Goal: Information Seeking & Learning: Learn about a topic

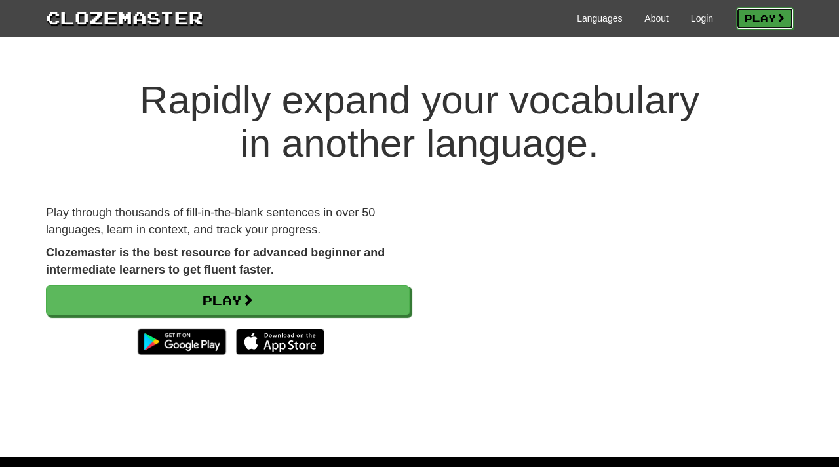
click at [756, 21] on link "Play" at bounding box center [765, 18] width 58 height 22
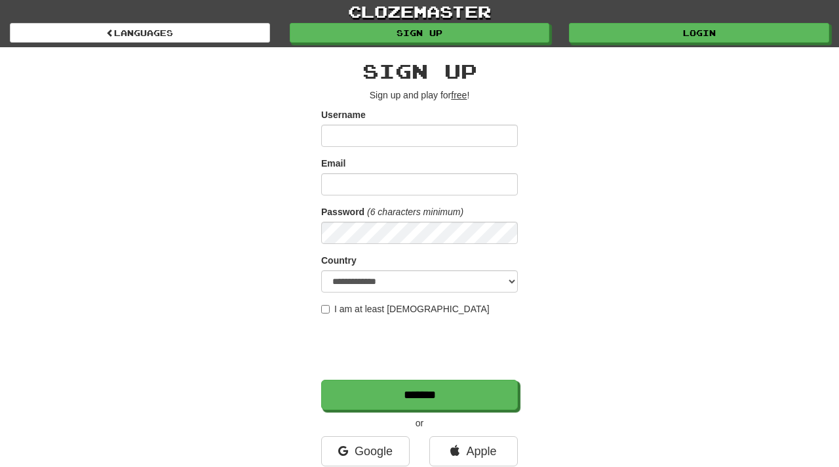
click at [605, 200] on div "**********" at bounding box center [419, 276] width 767 height 458
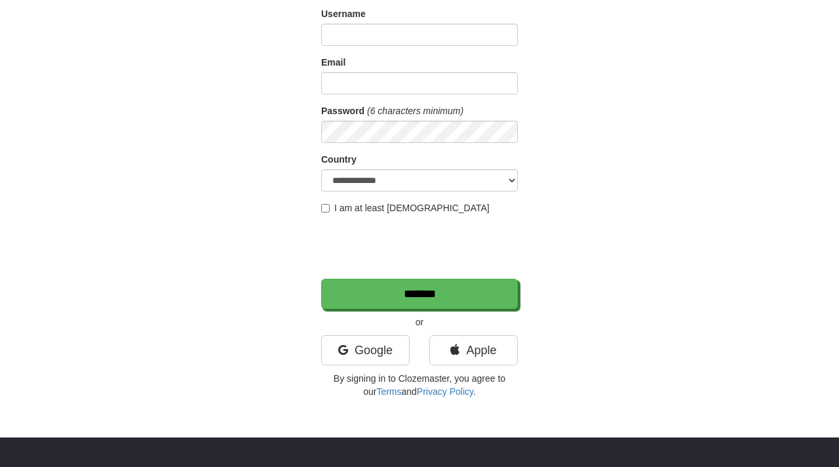
scroll to position [103, 0]
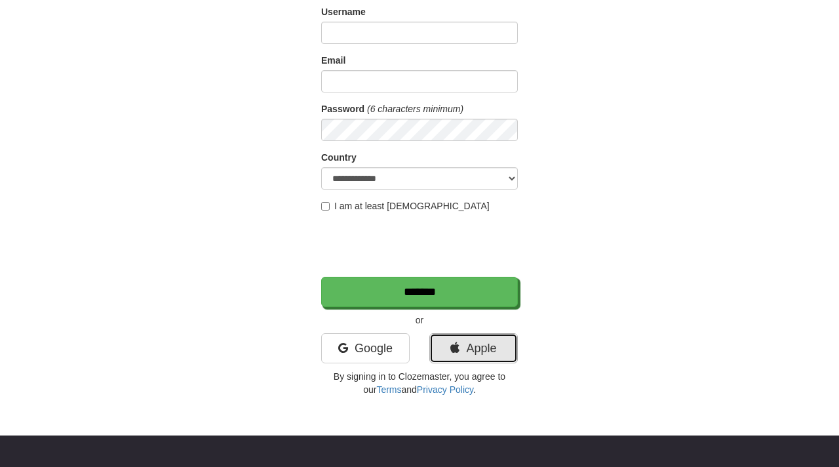
click at [469, 345] on link "Apple" at bounding box center [473, 348] width 88 height 30
click at [471, 348] on link "Apple" at bounding box center [473, 348] width 88 height 30
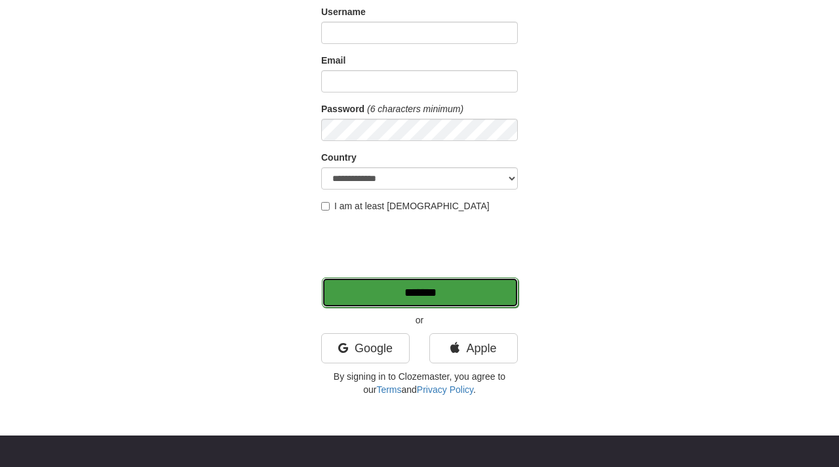
click at [424, 289] on input "*******" at bounding box center [420, 292] width 197 height 30
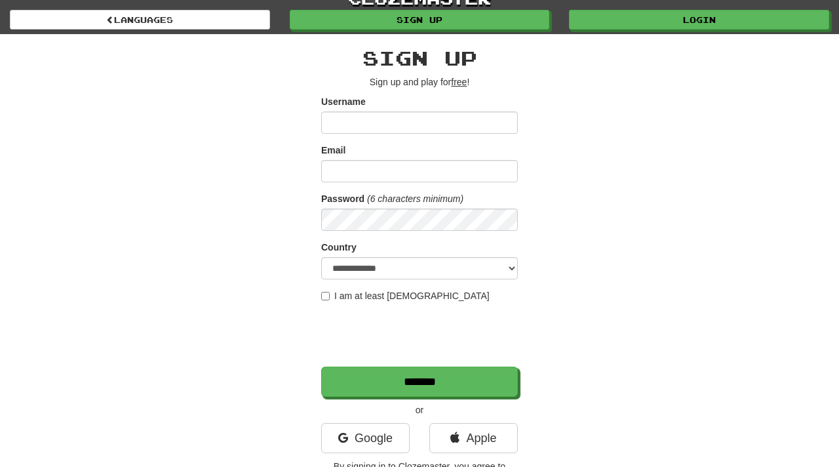
scroll to position [0, 0]
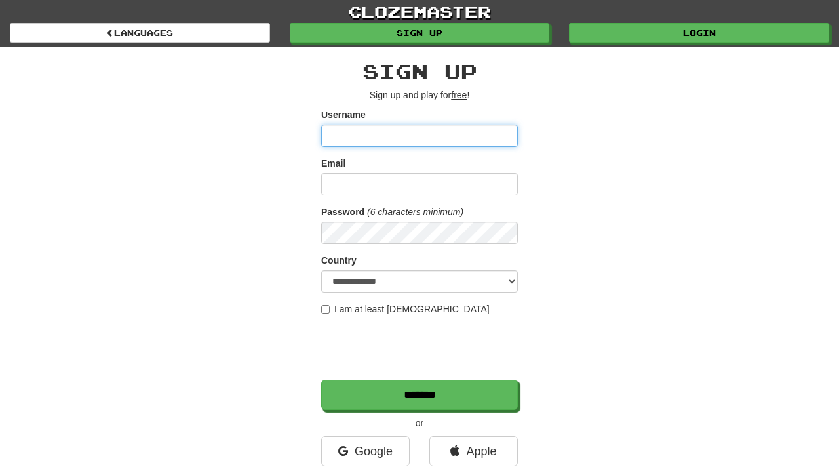
click at [391, 132] on input "Username" at bounding box center [419, 136] width 197 height 22
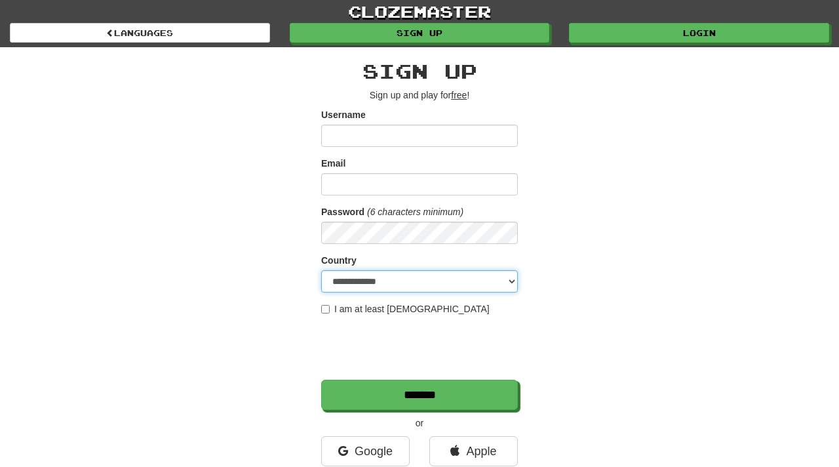
click at [414, 285] on select "**********" at bounding box center [419, 281] width 197 height 22
select select "**"
click at [321, 270] on select "**********" at bounding box center [419, 281] width 197 height 22
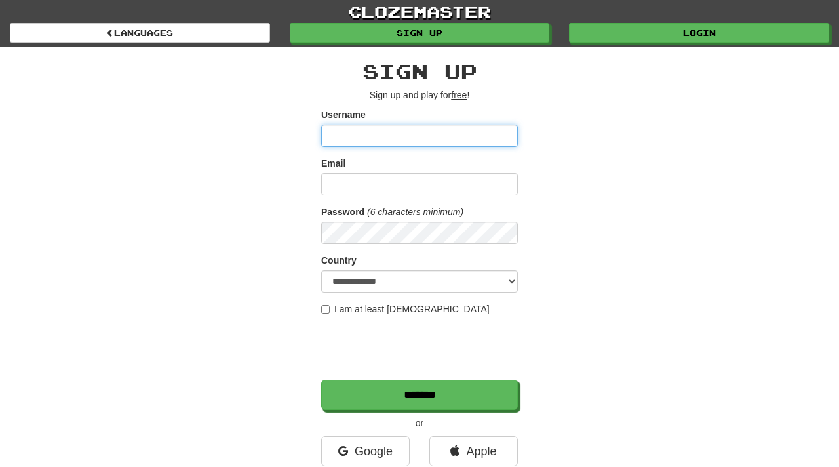
click at [402, 141] on input "Username" at bounding box center [419, 136] width 197 height 22
type input "****"
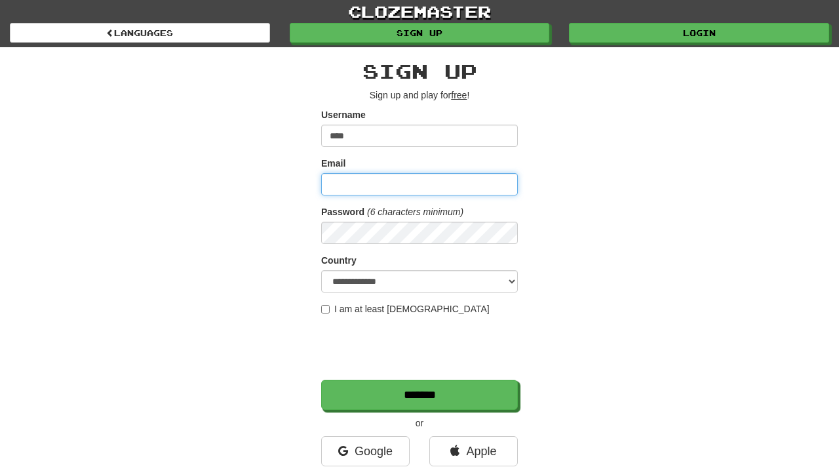
click at [408, 185] on input "Email" at bounding box center [419, 184] width 197 height 22
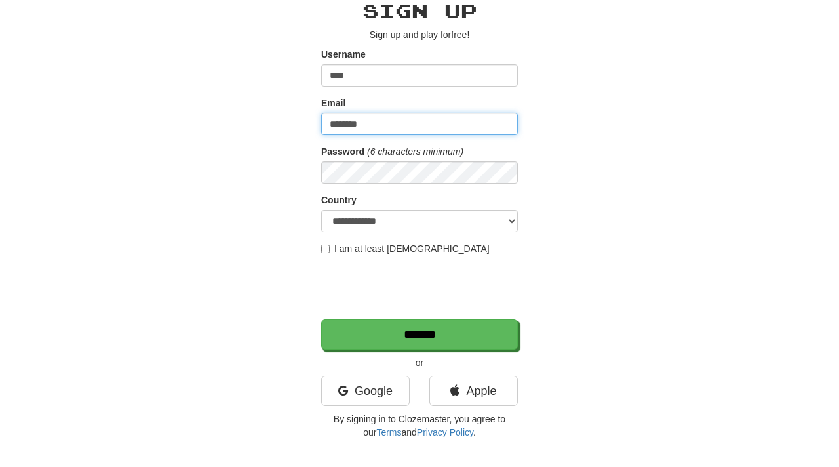
scroll to position [85, 0]
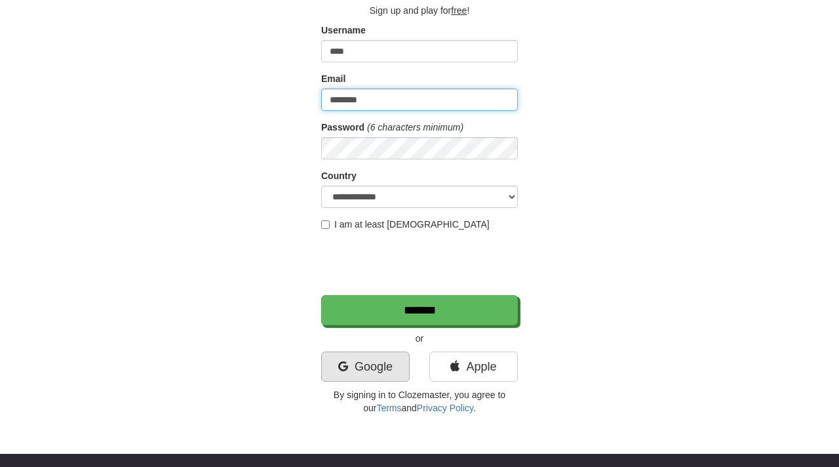
type input "********"
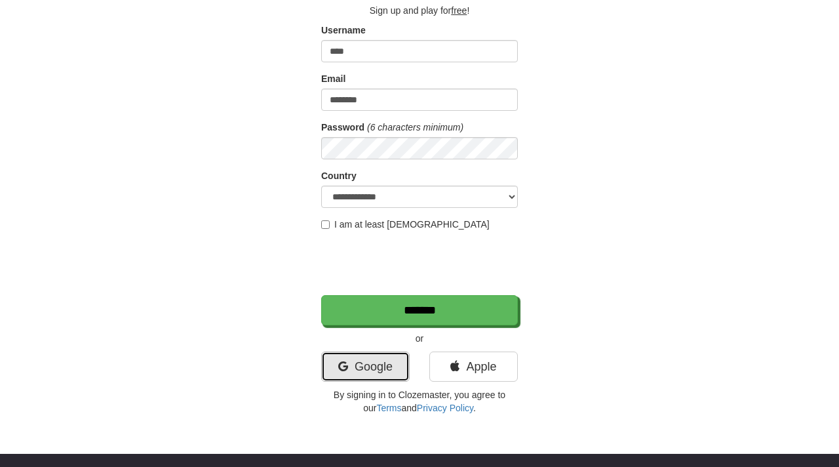
click at [357, 369] on link "Google" at bounding box center [365, 366] width 88 height 30
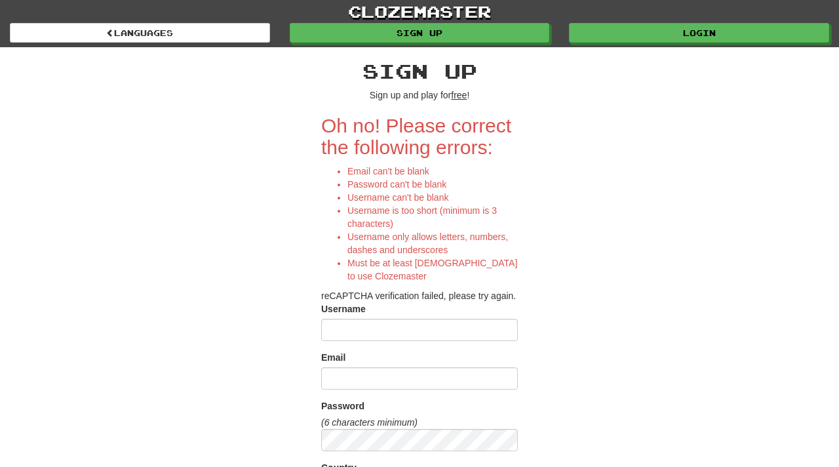
click at [399, 331] on input "Username" at bounding box center [419, 330] width 197 height 22
type input "*"
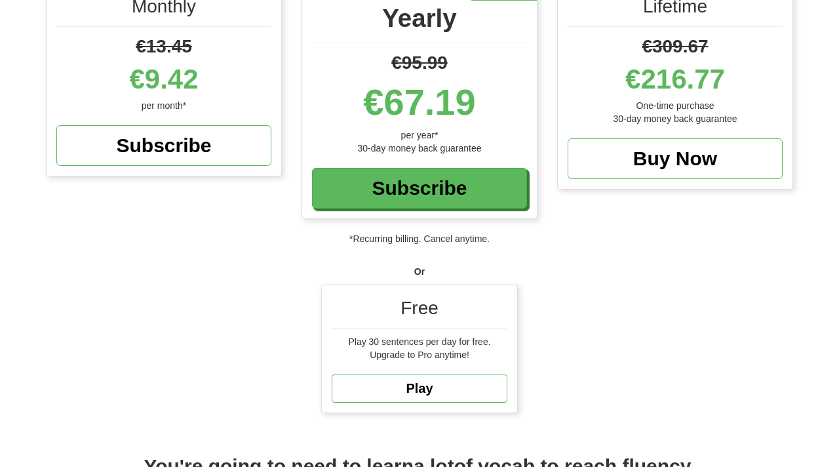
scroll to position [189, 0]
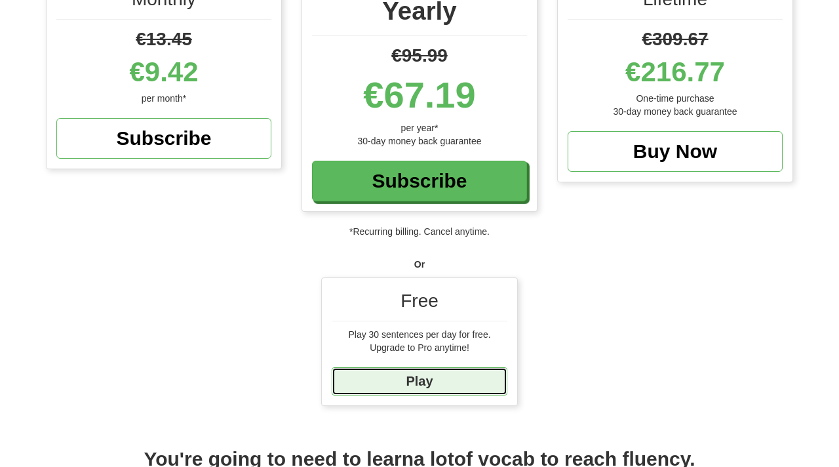
click at [427, 374] on link "Play" at bounding box center [420, 381] width 176 height 28
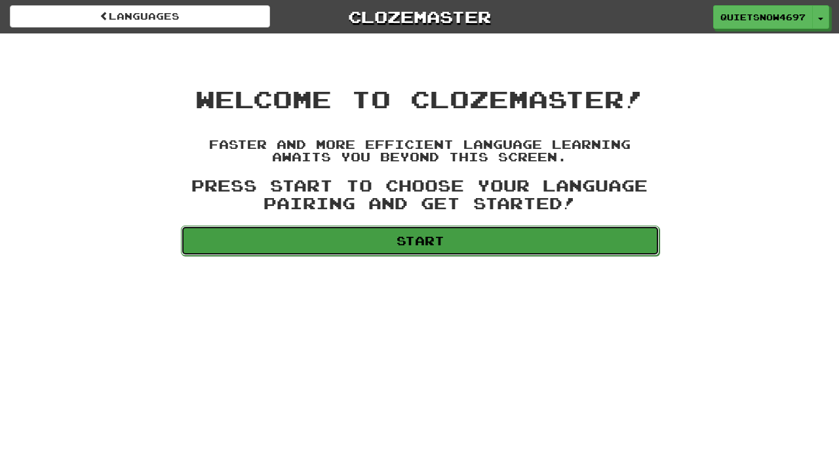
click at [440, 235] on link "Start" at bounding box center [420, 241] width 479 height 30
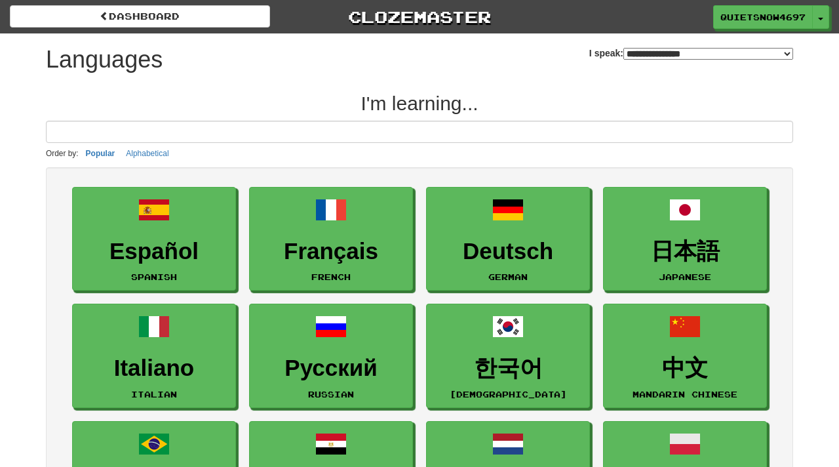
select select "*******"
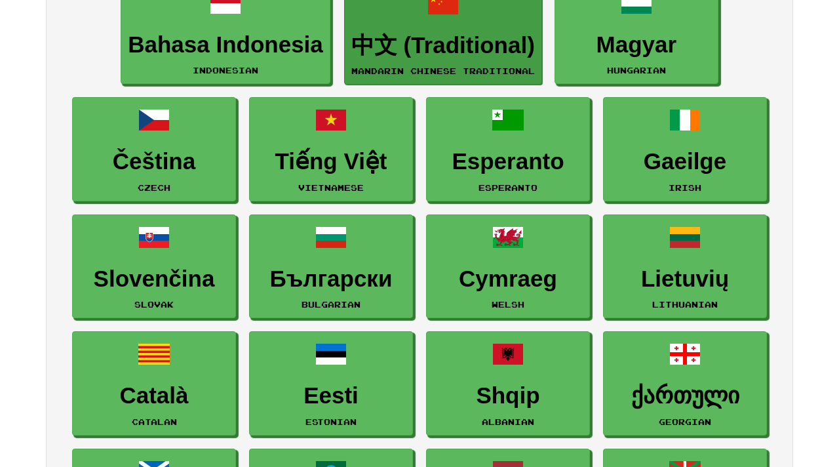
scroll to position [1146, 0]
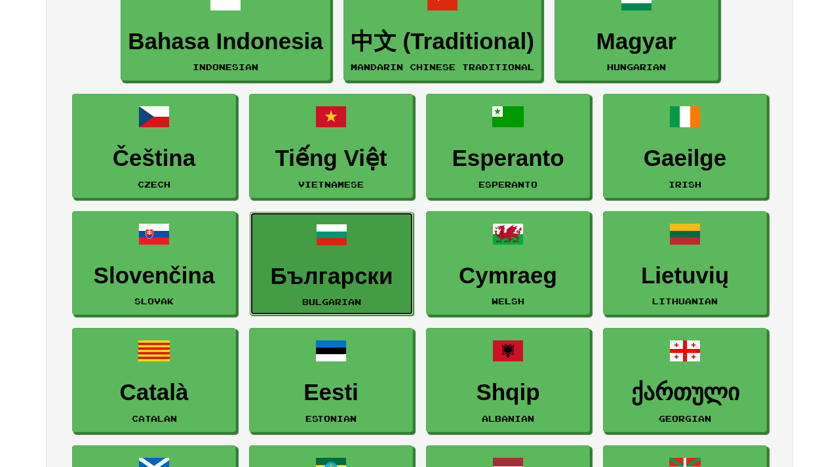
click at [348, 257] on link "Български Bulgarian" at bounding box center [332, 264] width 164 height 104
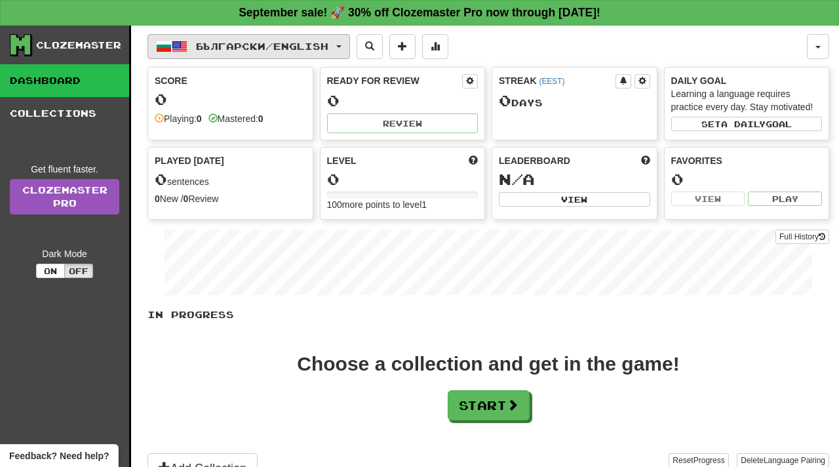
click at [350, 47] on button "Български / English" at bounding box center [248, 46] width 203 height 25
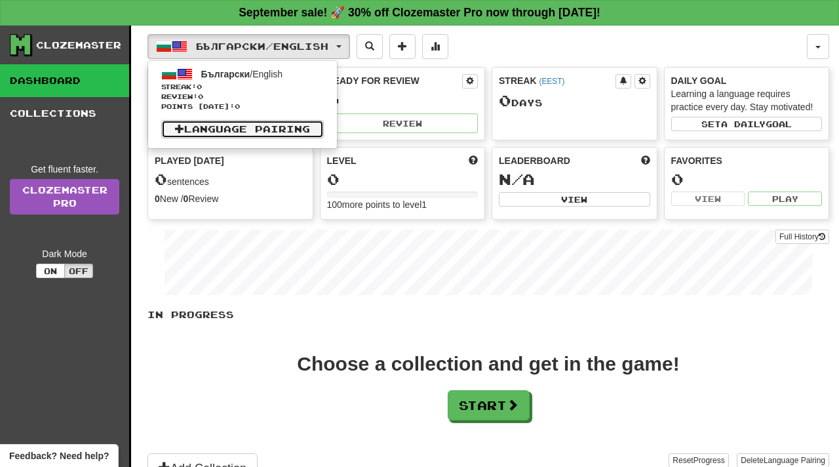
click at [252, 124] on link "Language Pairing" at bounding box center [242, 129] width 163 height 18
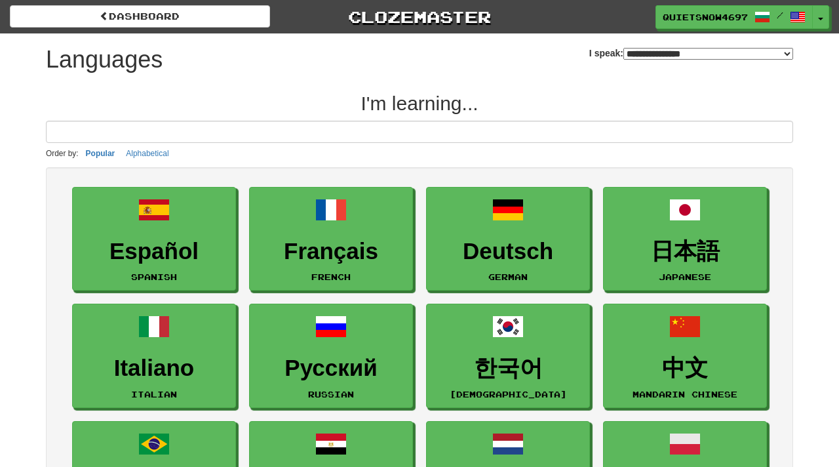
select select "*******"
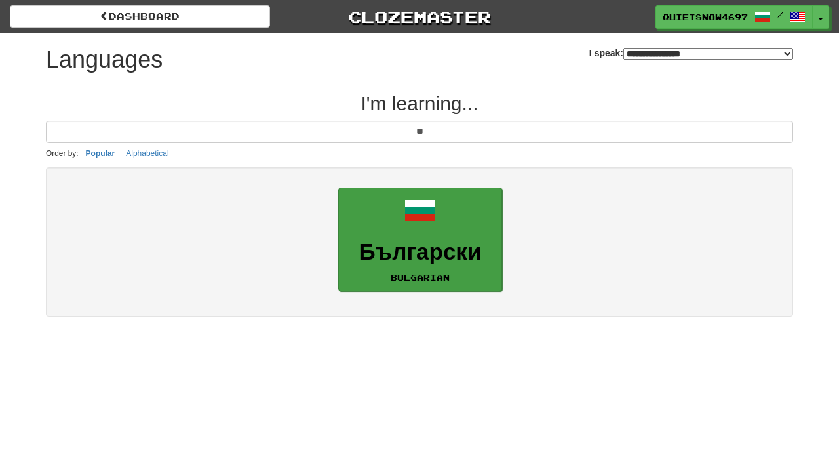
type input "**"
click at [432, 224] on span at bounding box center [419, 210] width 31 height 31
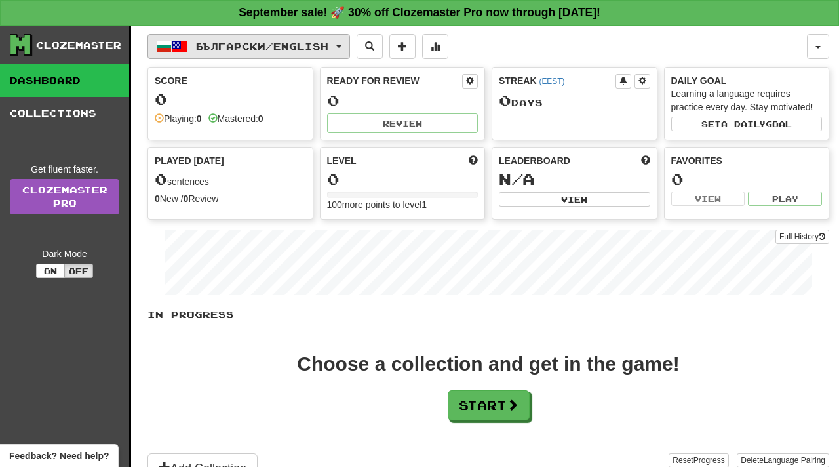
click at [350, 49] on button "Български / English" at bounding box center [248, 46] width 203 height 25
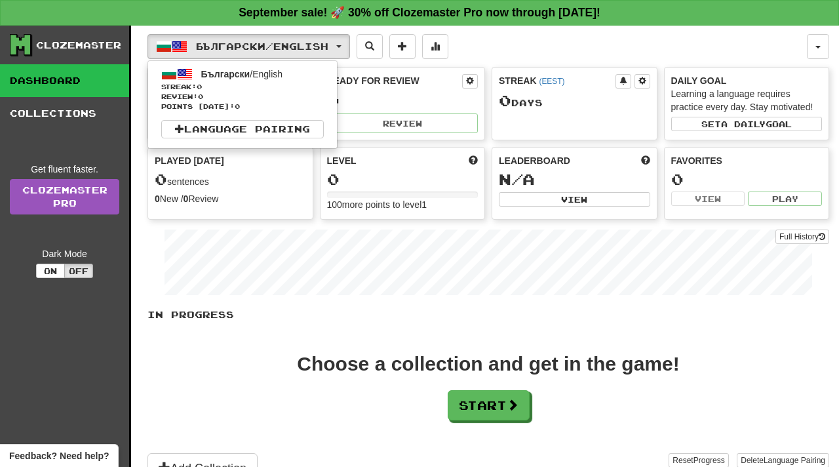
click at [492, 49] on div "Български / English Български / English Streak: 0 Review: 0 Points today: 0 Lan…" at bounding box center [476, 46] width 659 height 25
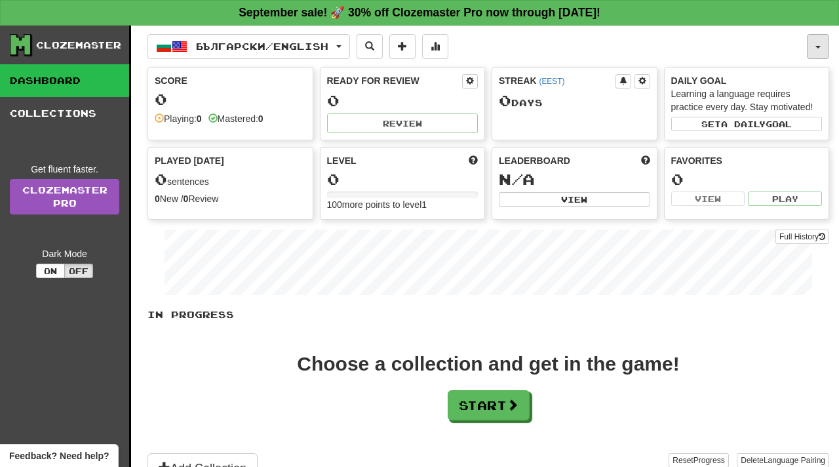
click at [819, 48] on span "button" at bounding box center [818, 47] width 5 height 3
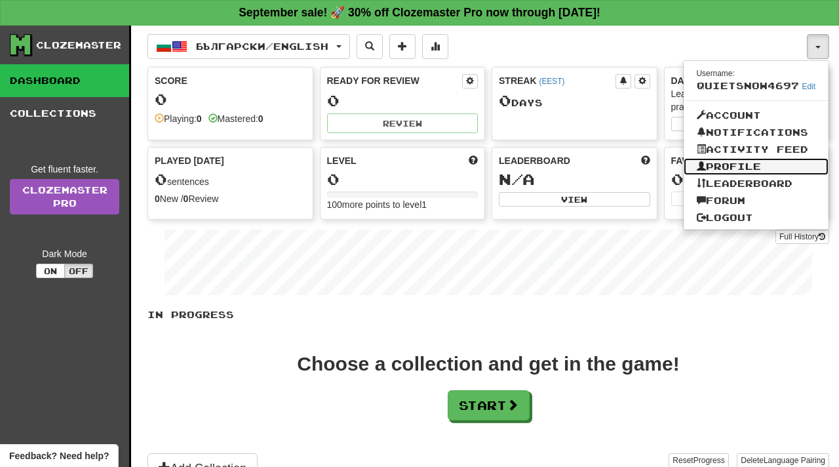
click at [749, 161] on link "Profile" at bounding box center [757, 166] width 146 height 17
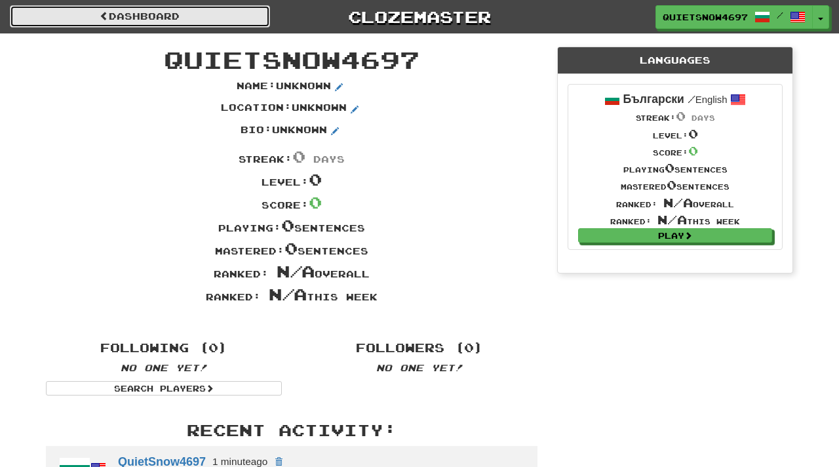
click at [154, 21] on link "Dashboard" at bounding box center [140, 16] width 260 height 22
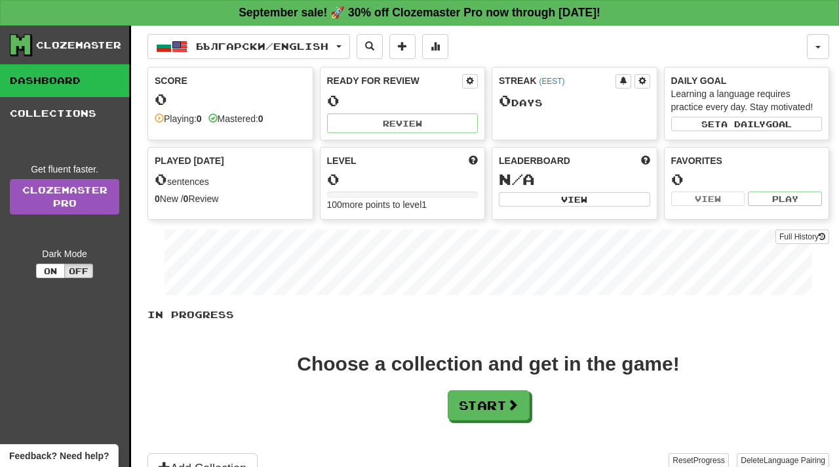
click at [95, 83] on link "Dashboard" at bounding box center [64, 80] width 129 height 33
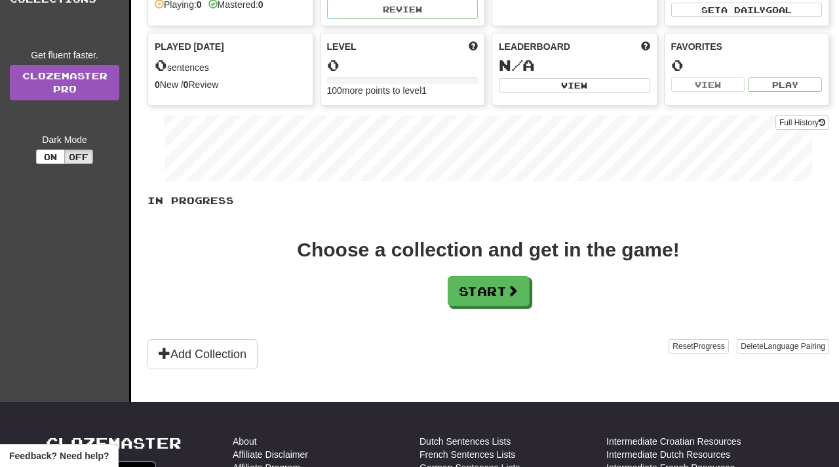
scroll to position [117, 0]
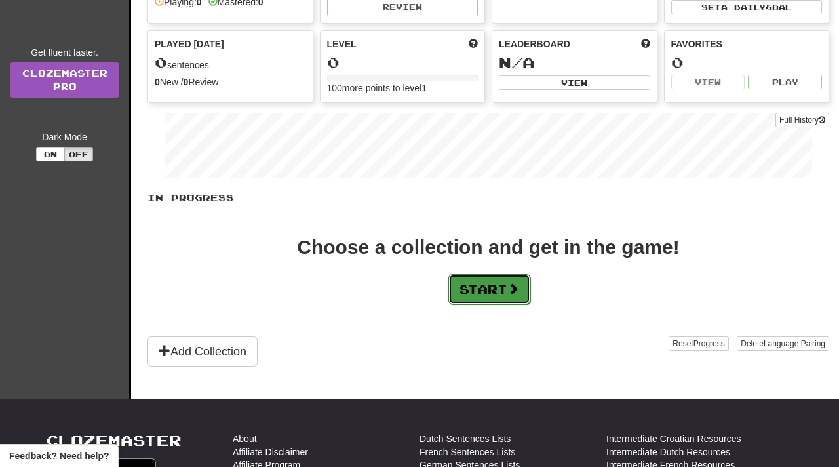
click at [511, 291] on button "Start" at bounding box center [489, 289] width 82 height 30
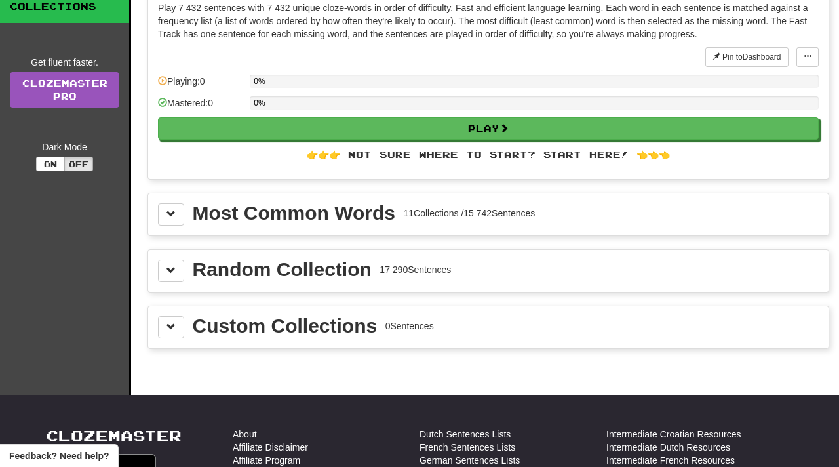
scroll to position [108, 0]
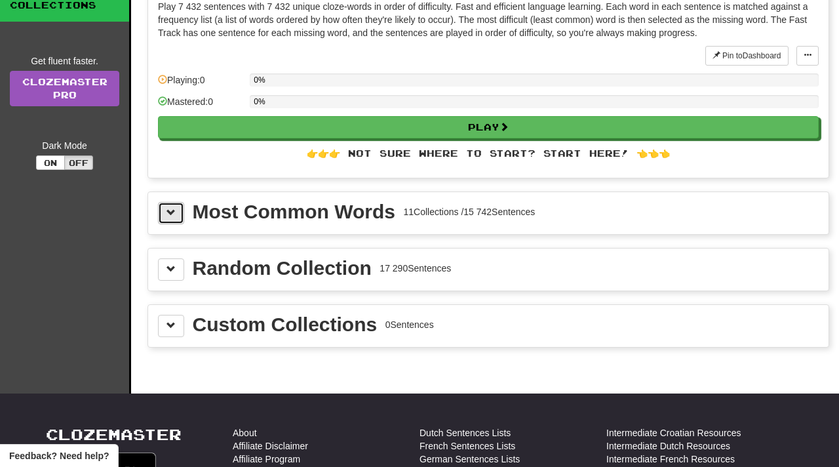
click at [174, 214] on span at bounding box center [171, 212] width 9 height 9
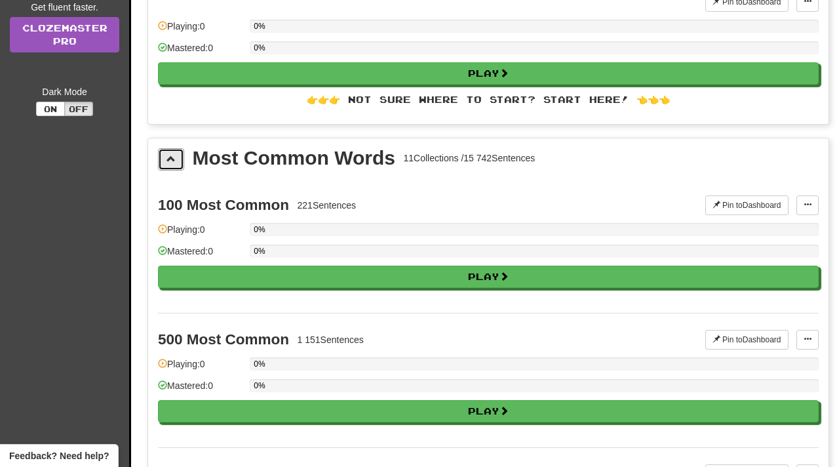
scroll to position [148, 0]
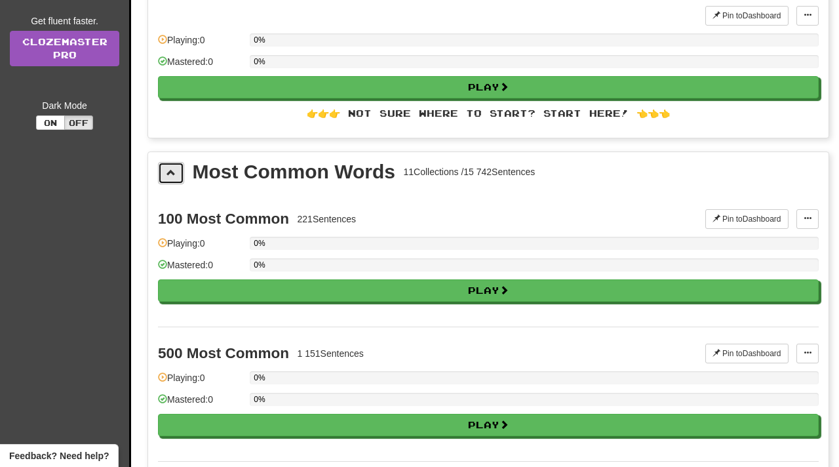
click at [173, 170] on span at bounding box center [171, 172] width 9 height 9
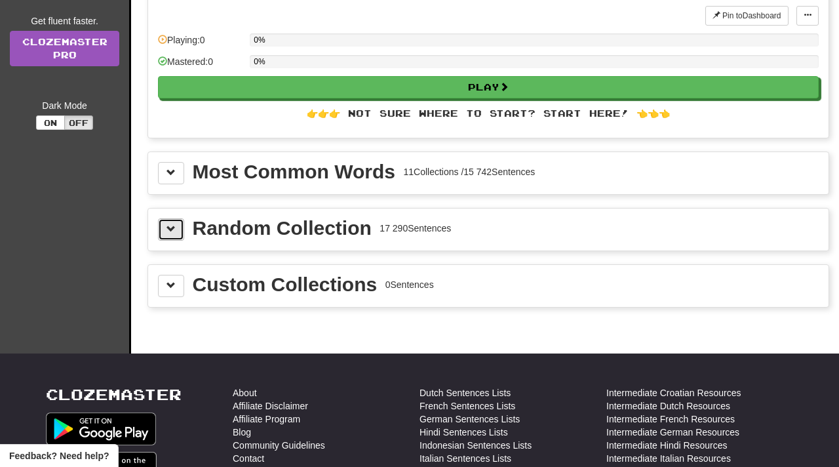
click at [168, 224] on span at bounding box center [171, 228] width 9 height 9
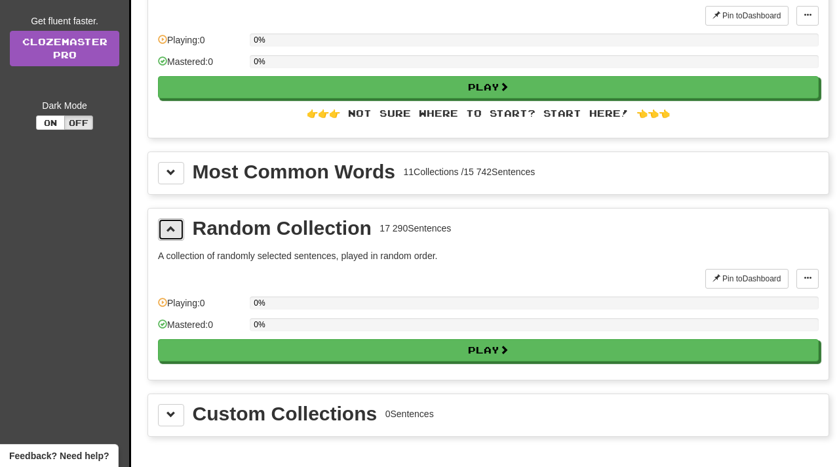
click at [168, 224] on span at bounding box center [171, 228] width 9 height 9
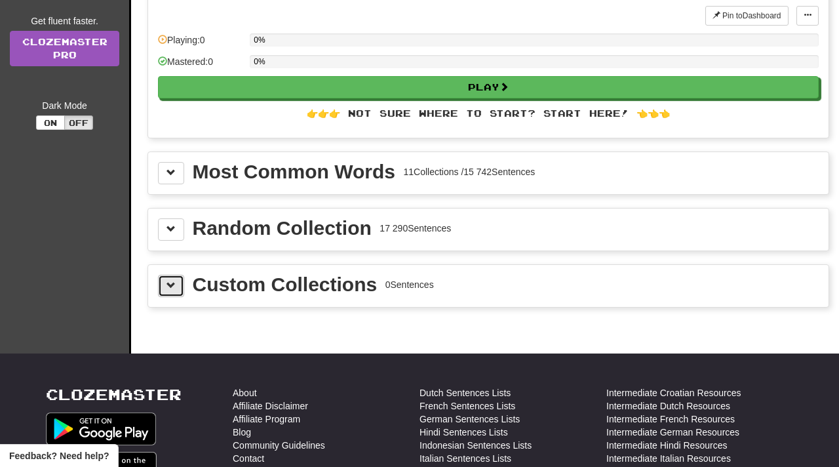
click at [170, 281] on span at bounding box center [171, 285] width 9 height 9
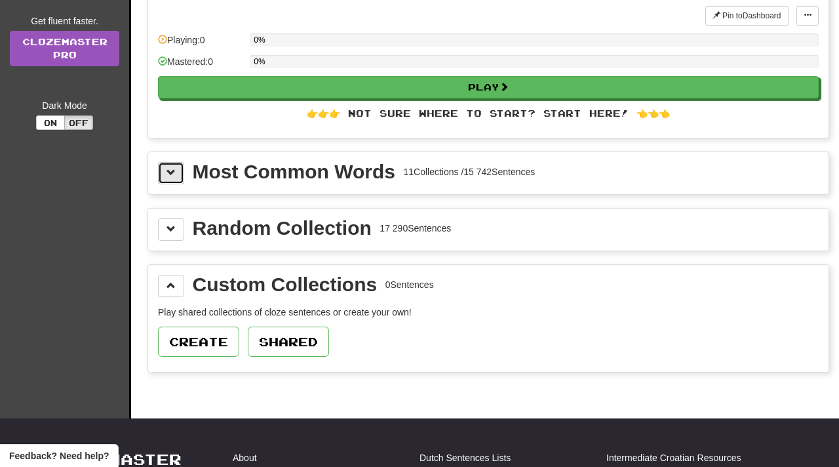
click at [177, 172] on button at bounding box center [171, 173] width 26 height 22
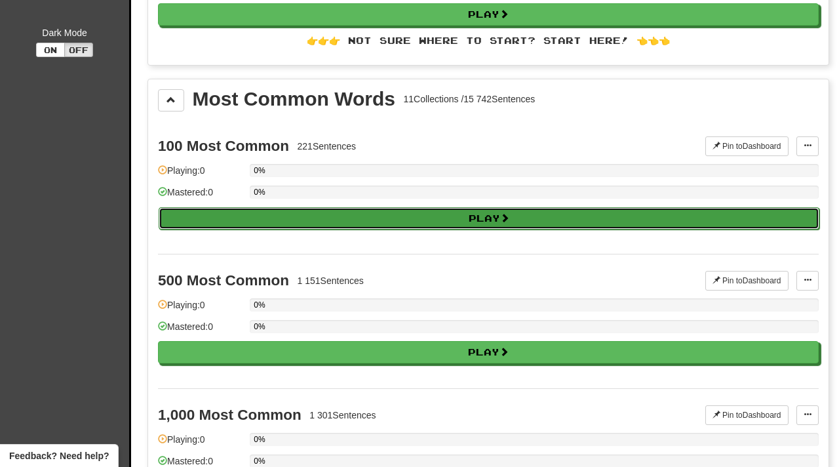
click at [477, 222] on button "Play" at bounding box center [489, 218] width 661 height 22
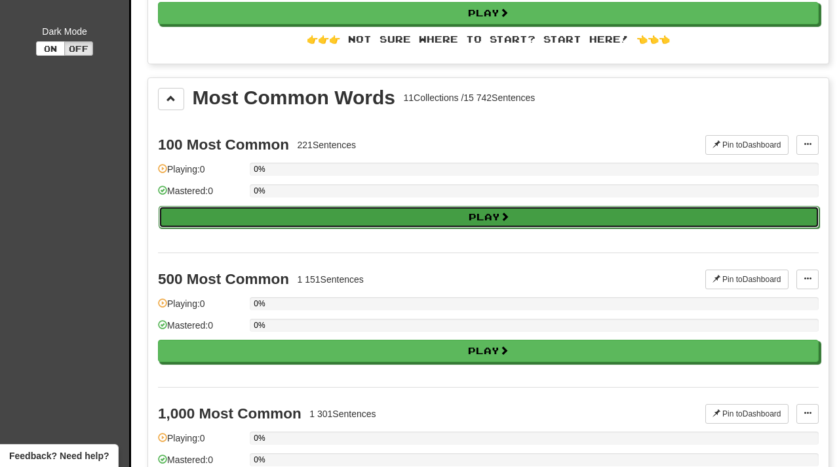
select select "**"
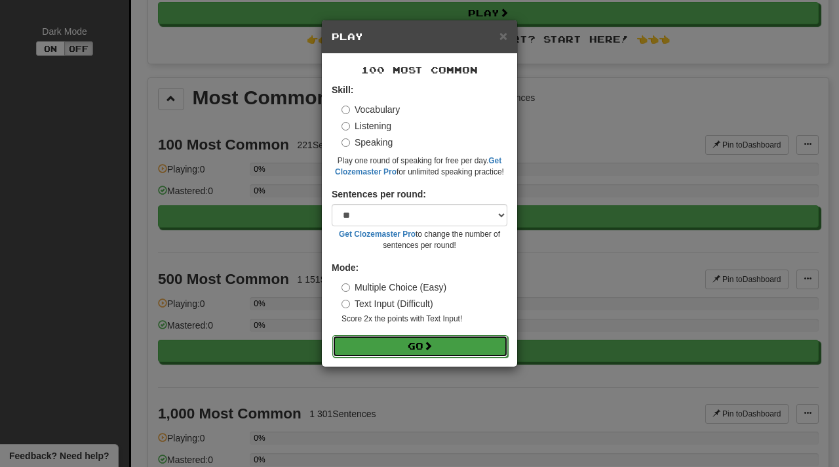
click at [431, 344] on span at bounding box center [427, 345] width 9 height 9
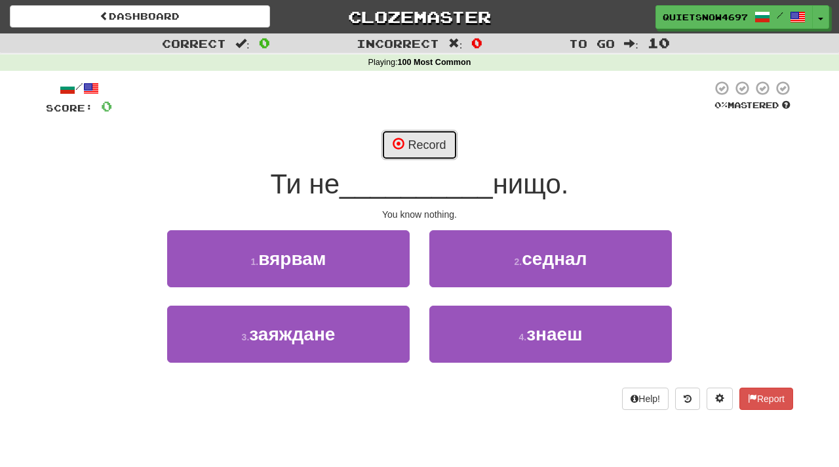
click at [429, 147] on button "Record" at bounding box center [419, 145] width 75 height 30
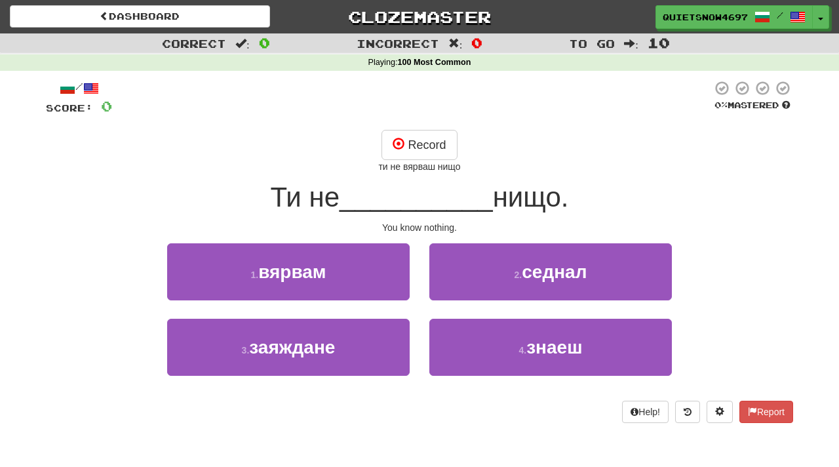
click at [447, 199] on span "__________" at bounding box center [416, 197] width 153 height 31
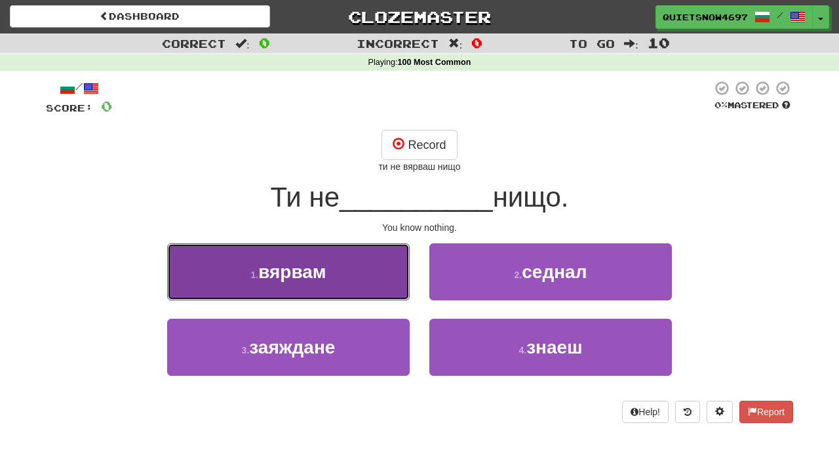
click at [338, 258] on button "1 . вярвам" at bounding box center [288, 271] width 243 height 57
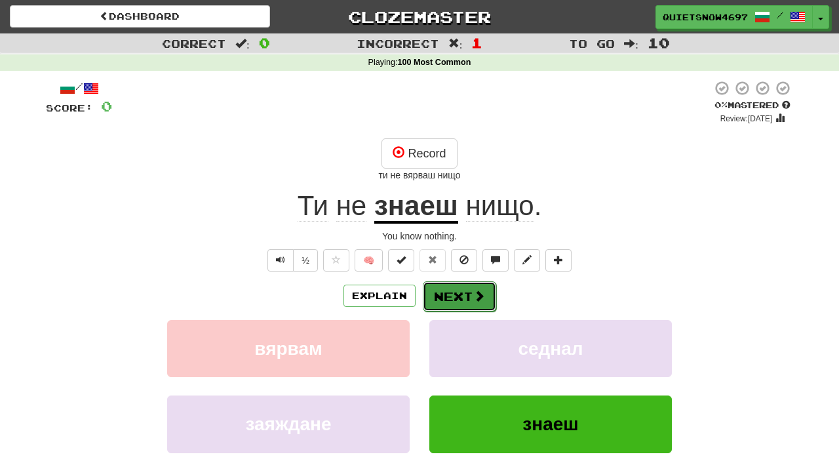
click at [473, 296] on span at bounding box center [479, 296] width 12 height 12
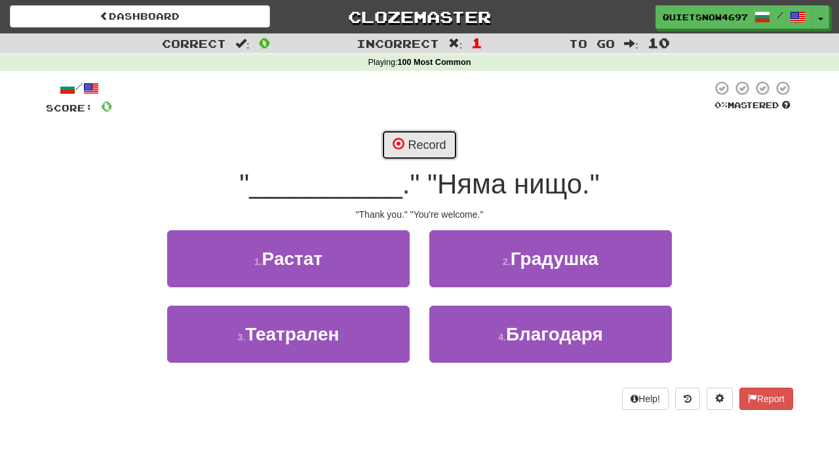
click at [427, 142] on button "Record" at bounding box center [419, 145] width 75 height 30
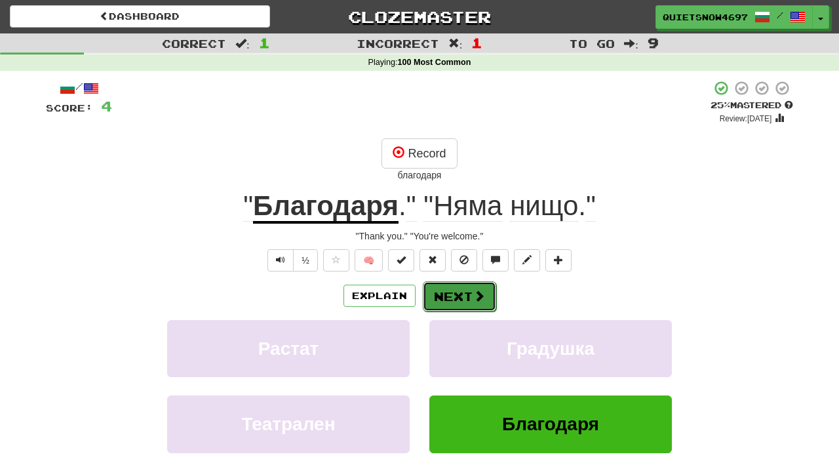
click at [485, 295] on button "Next" at bounding box center [459, 296] width 73 height 30
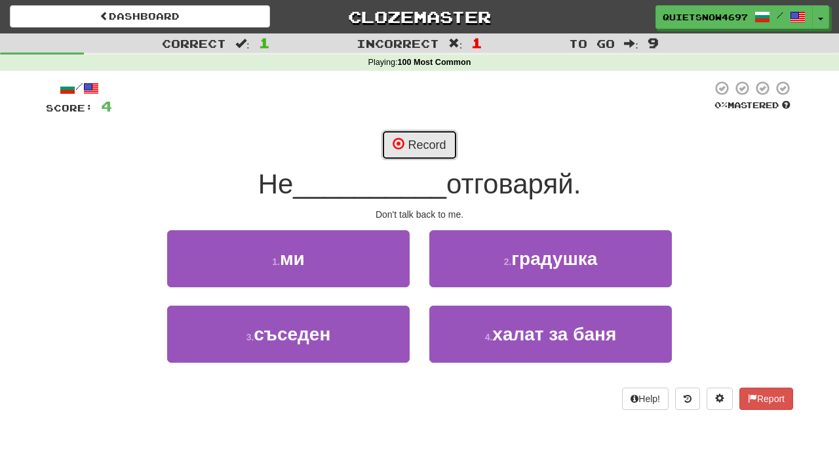
click at [420, 136] on button "Record" at bounding box center [419, 145] width 75 height 30
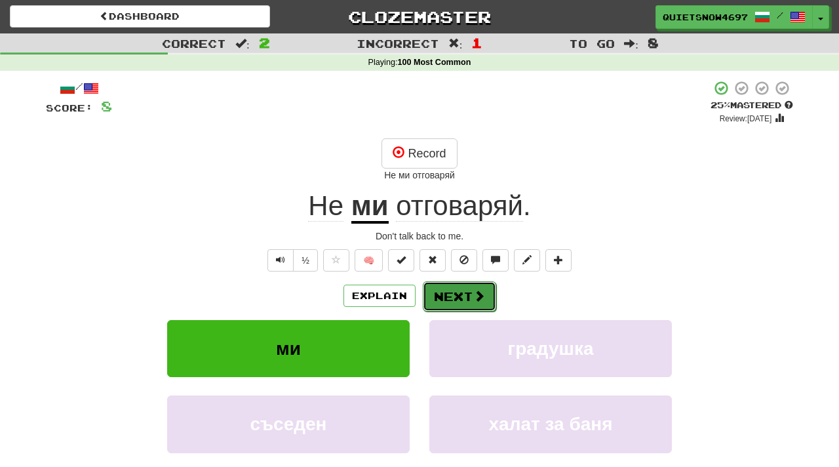
click at [477, 297] on span at bounding box center [479, 296] width 12 height 12
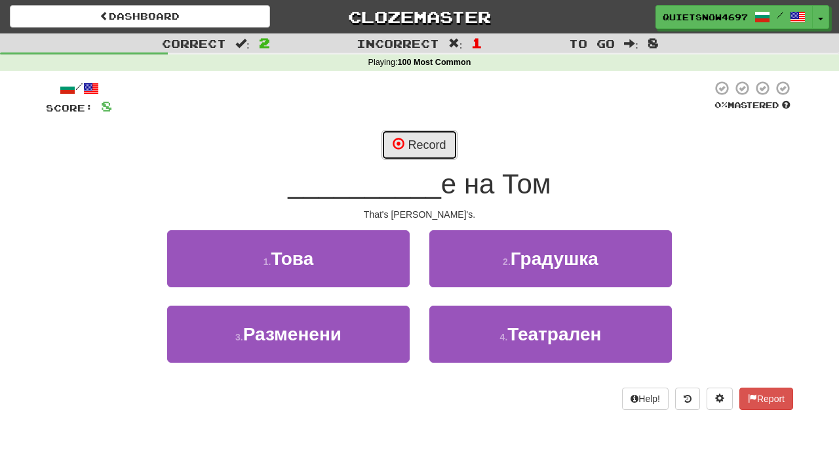
click at [411, 138] on button "Record" at bounding box center [419, 145] width 75 height 30
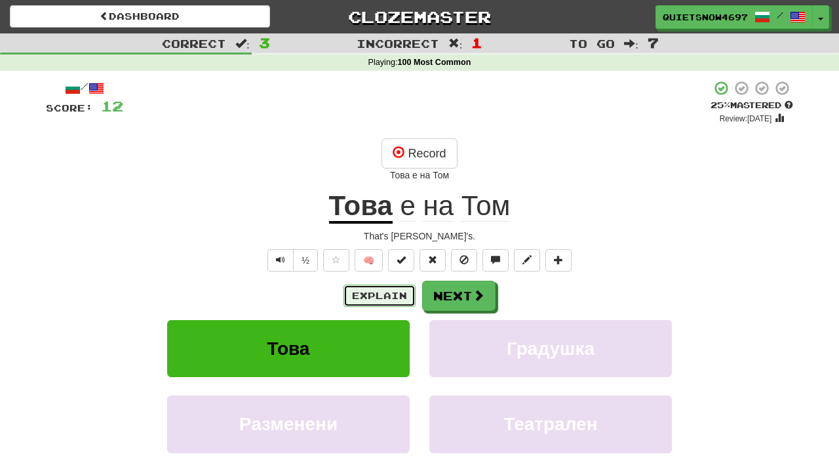
click at [389, 292] on button "Explain" at bounding box center [380, 296] width 72 height 22
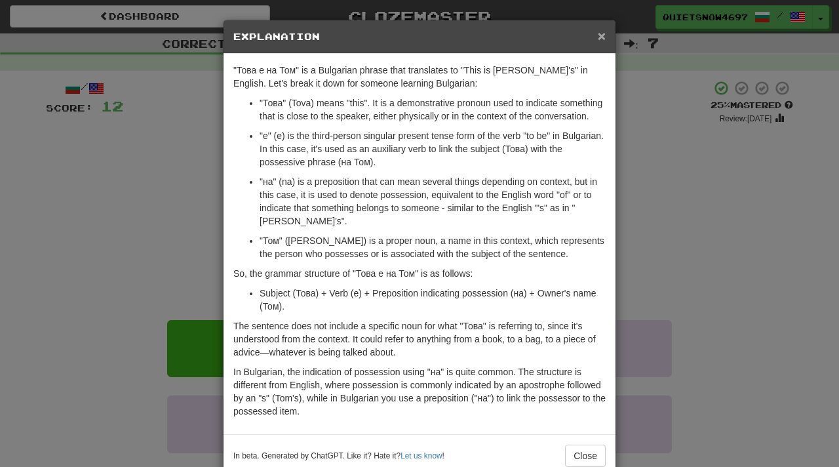
click at [600, 39] on span "×" at bounding box center [602, 35] width 8 height 15
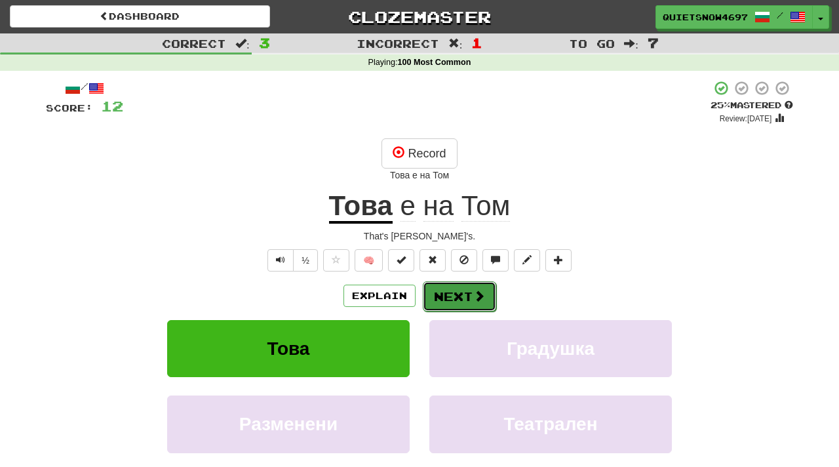
click at [470, 293] on button "Next" at bounding box center [459, 296] width 73 height 30
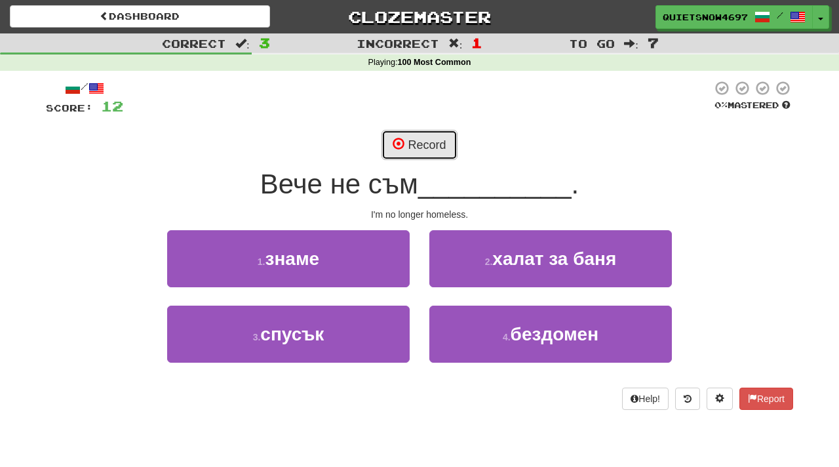
click at [425, 143] on button "Record" at bounding box center [419, 145] width 75 height 30
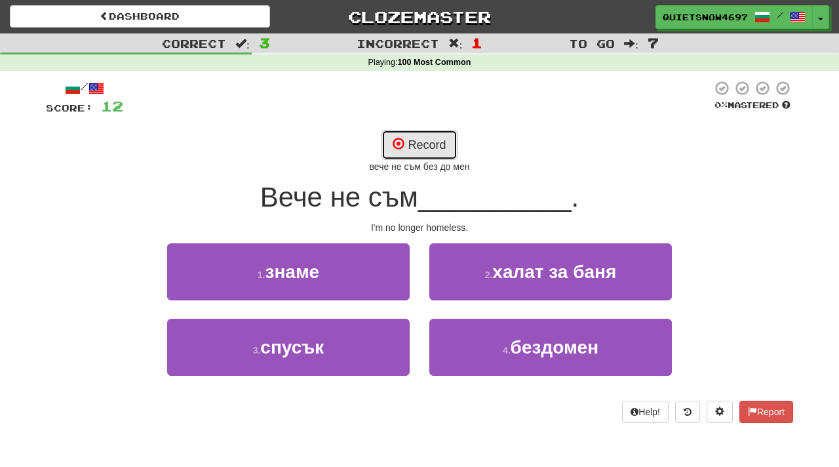
click at [433, 147] on button "Record" at bounding box center [419, 145] width 75 height 30
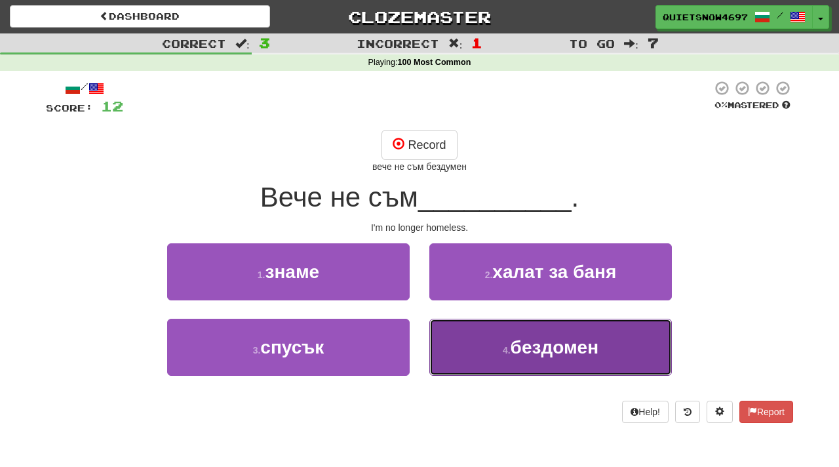
click at [590, 344] on span "бездомен" at bounding box center [555, 347] width 88 height 20
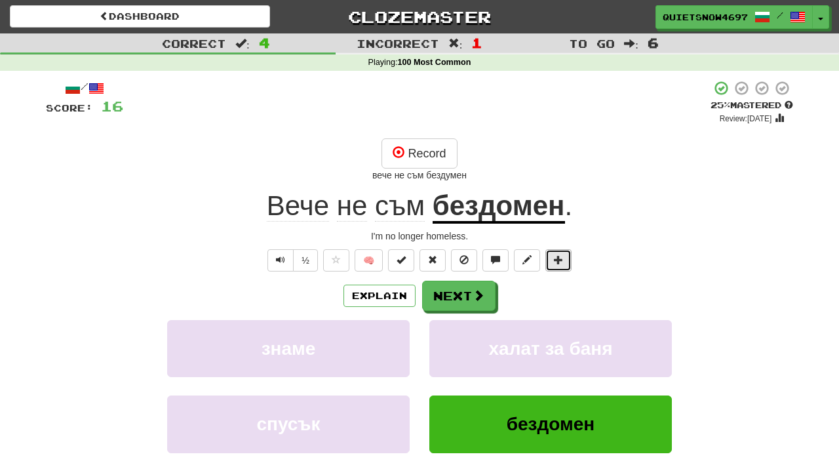
click at [558, 259] on span at bounding box center [558, 259] width 9 height 9
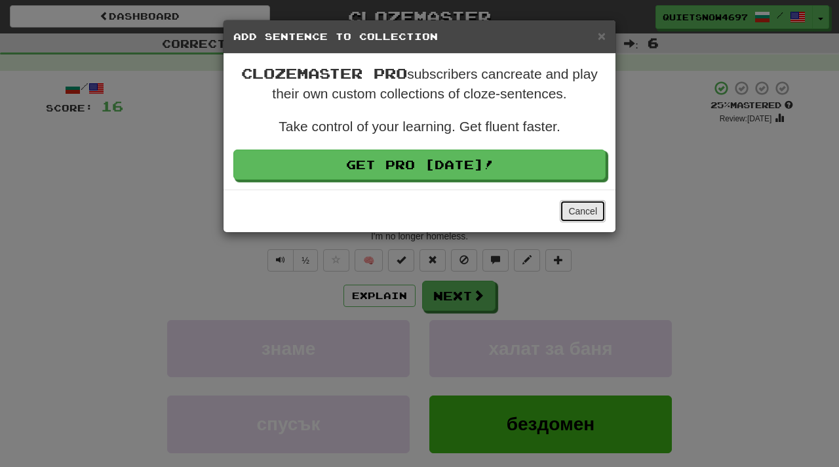
click at [578, 210] on button "Cancel" at bounding box center [583, 211] width 46 height 22
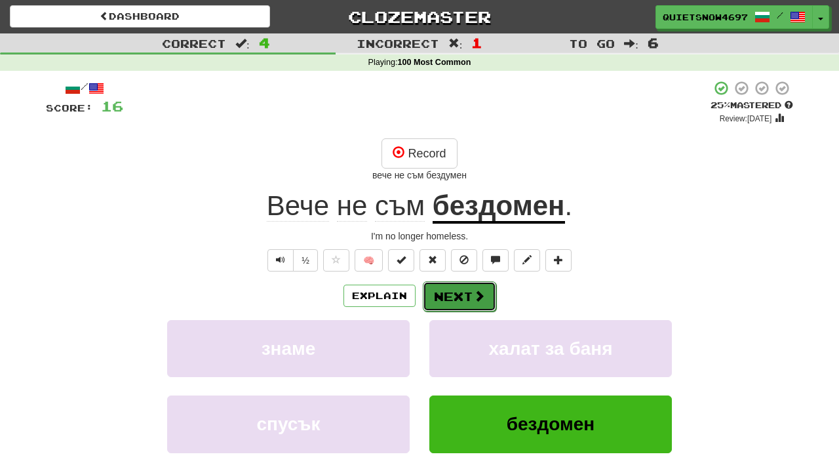
click at [459, 291] on button "Next" at bounding box center [459, 296] width 73 height 30
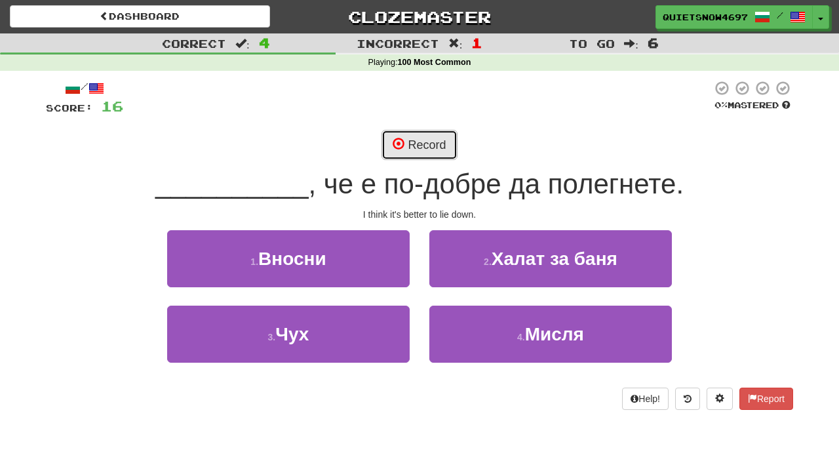
drag, startPoint x: 431, startPoint y: 144, endPoint x: 437, endPoint y: 141, distance: 7.3
click at [431, 144] on button "Record" at bounding box center [419, 145] width 75 height 30
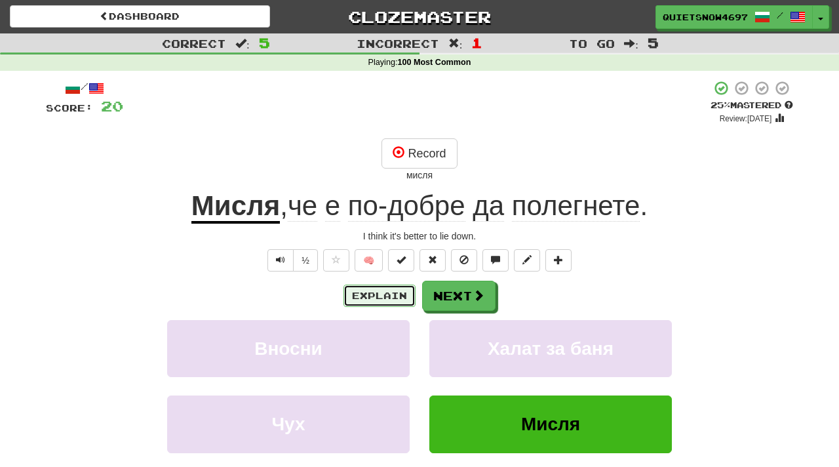
click at [377, 291] on button "Explain" at bounding box center [380, 296] width 72 height 22
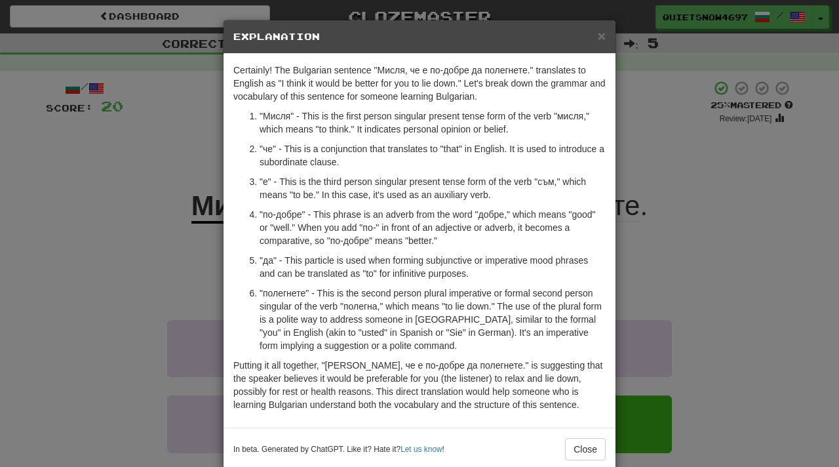
scroll to position [24, 0]
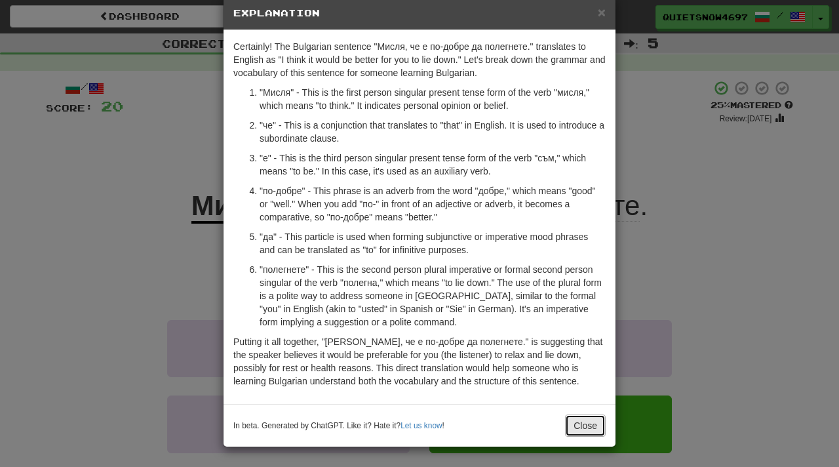
click at [583, 420] on button "Close" at bounding box center [585, 425] width 41 height 22
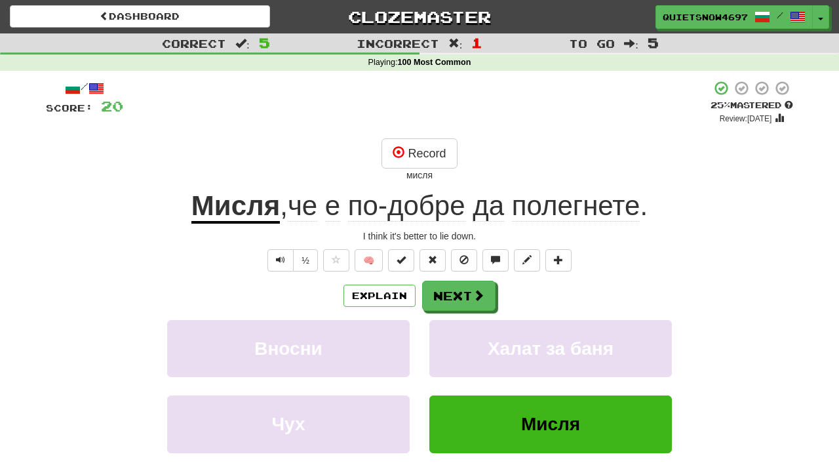
click at [571, 209] on span "полегнете" at bounding box center [576, 205] width 128 height 31
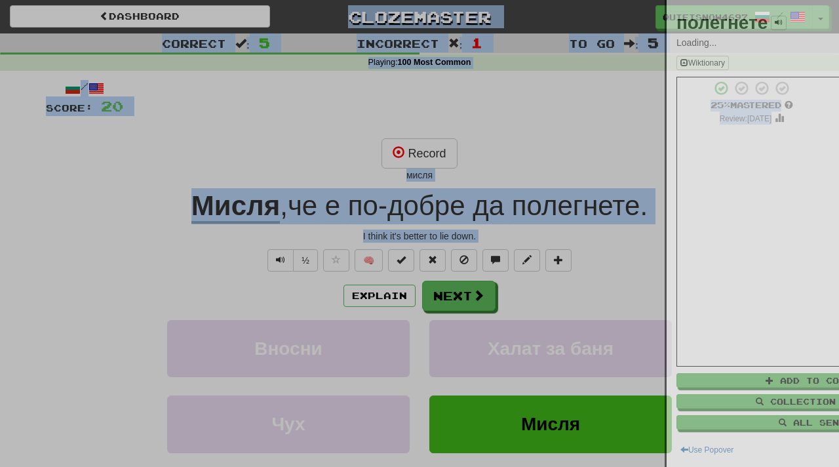
click at [571, 209] on div at bounding box center [419, 233] width 839 height 467
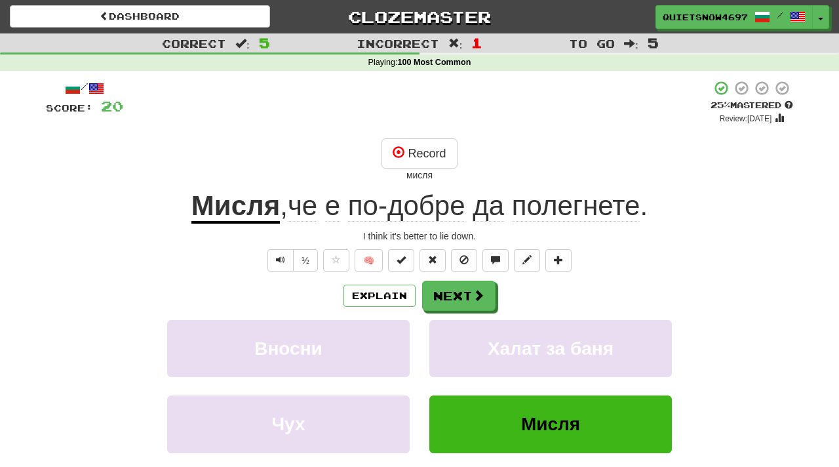
click at [571, 209] on span "полегнете" at bounding box center [576, 205] width 128 height 31
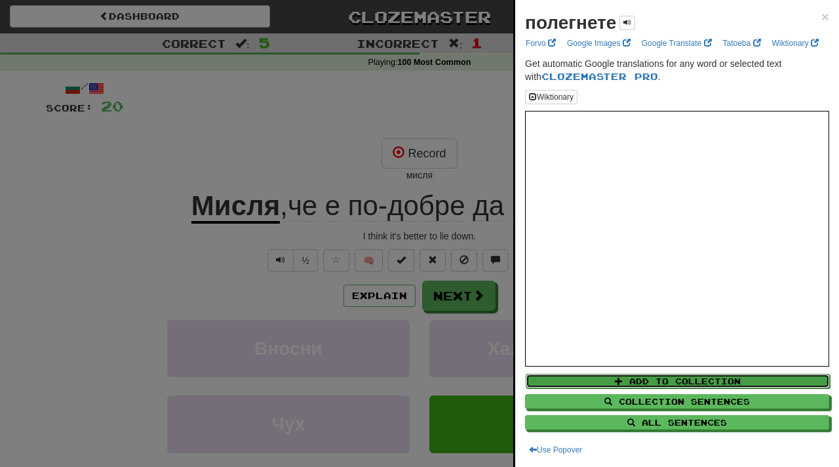
click at [699, 377] on button "Add to Collection" at bounding box center [678, 381] width 304 height 14
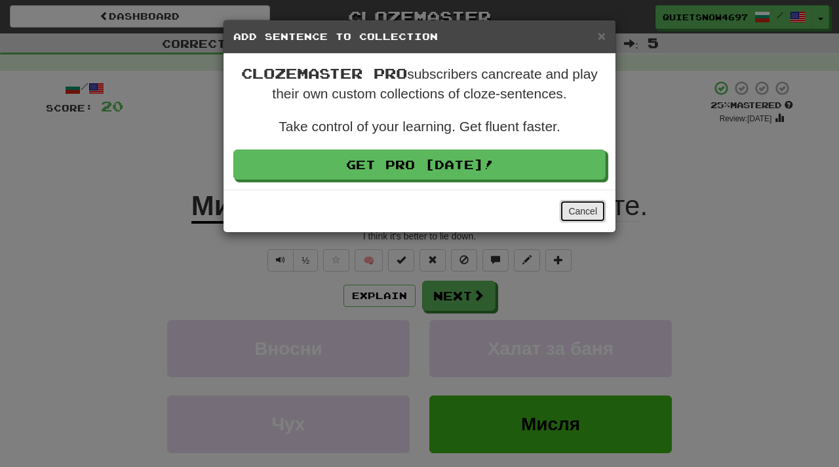
click at [591, 214] on button "Cancel" at bounding box center [583, 211] width 46 height 22
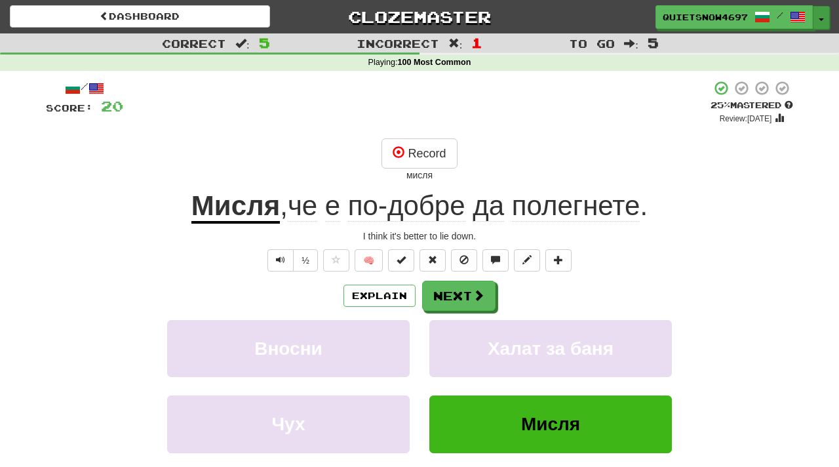
click at [819, 18] on span "button" at bounding box center [821, 19] width 5 height 3
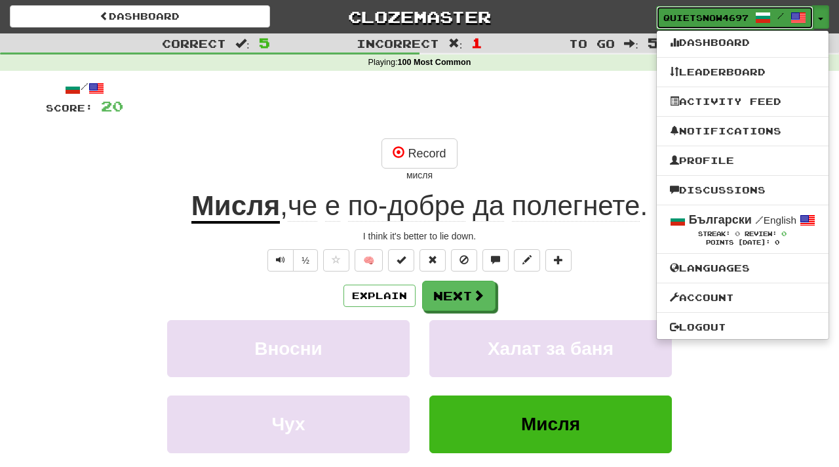
click at [799, 16] on span at bounding box center [799, 18] width 16 height 16
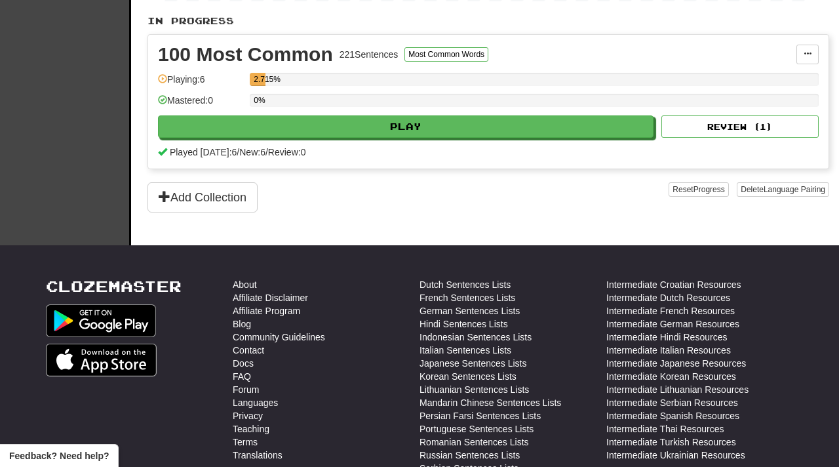
scroll to position [294, 0]
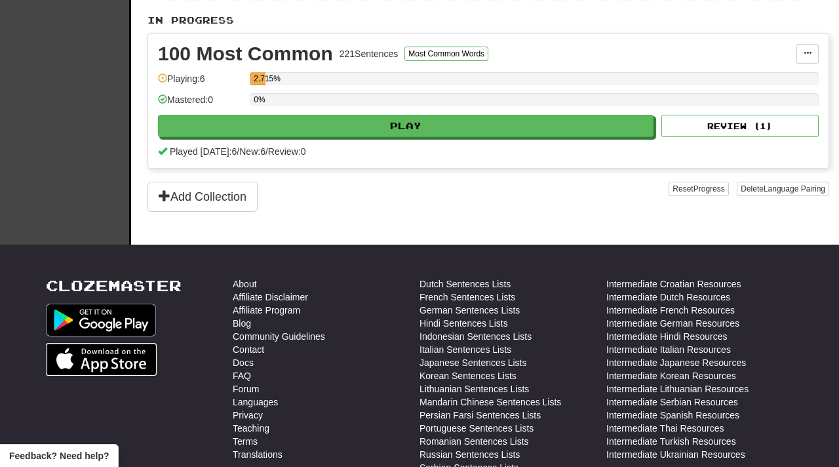
click at [104, 360] on img at bounding box center [101, 359] width 111 height 33
